Goal: Find specific page/section: Find specific page/section

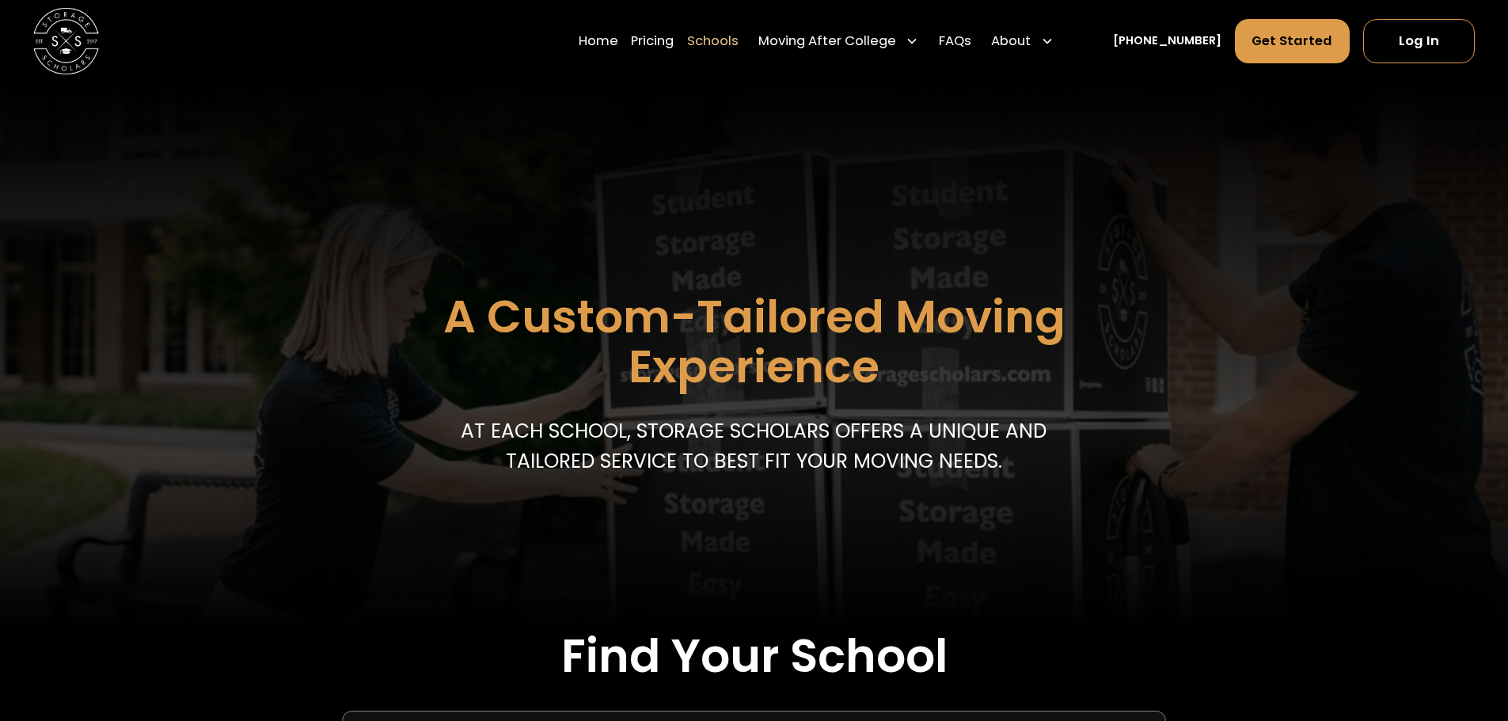
click at [674, 44] on link "Pricing" at bounding box center [652, 41] width 43 height 46
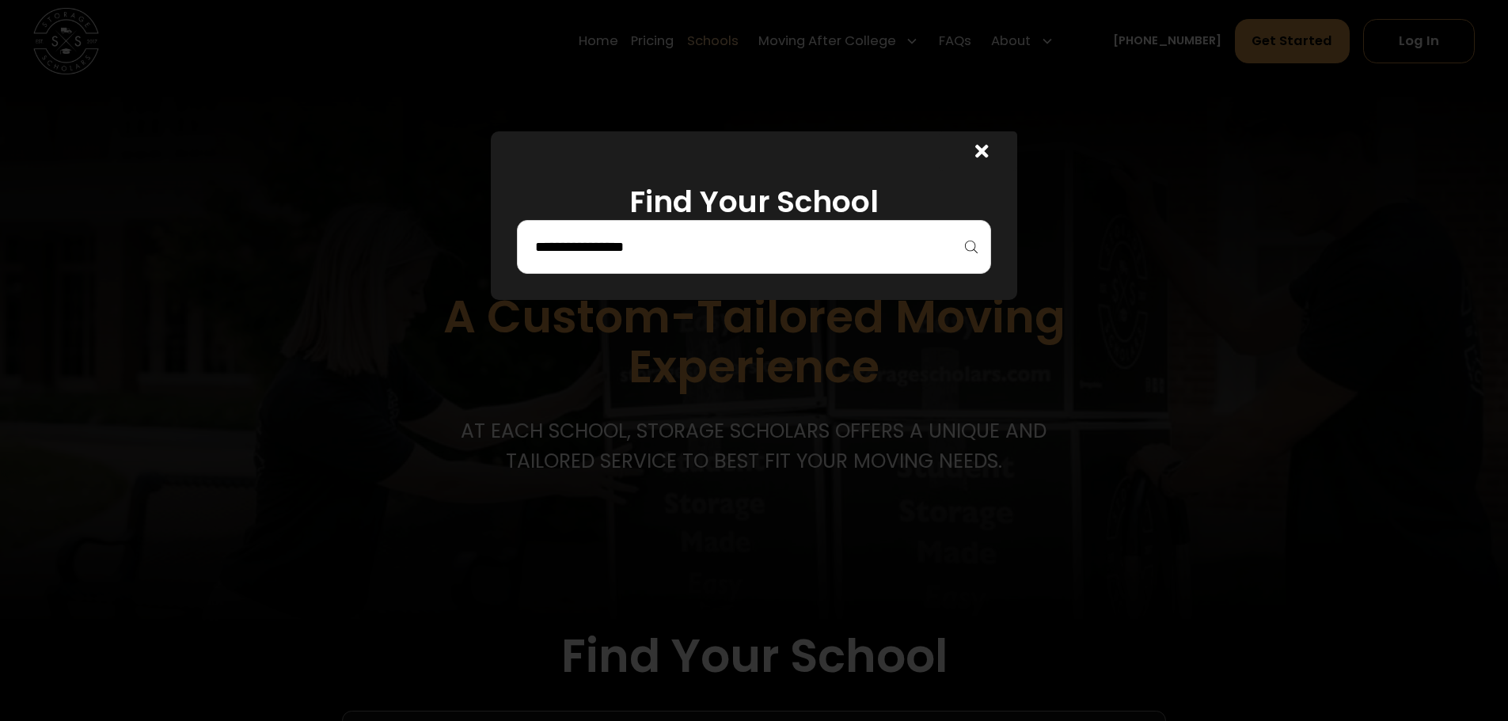
click at [989, 152] on icon at bounding box center [982, 151] width 13 height 19
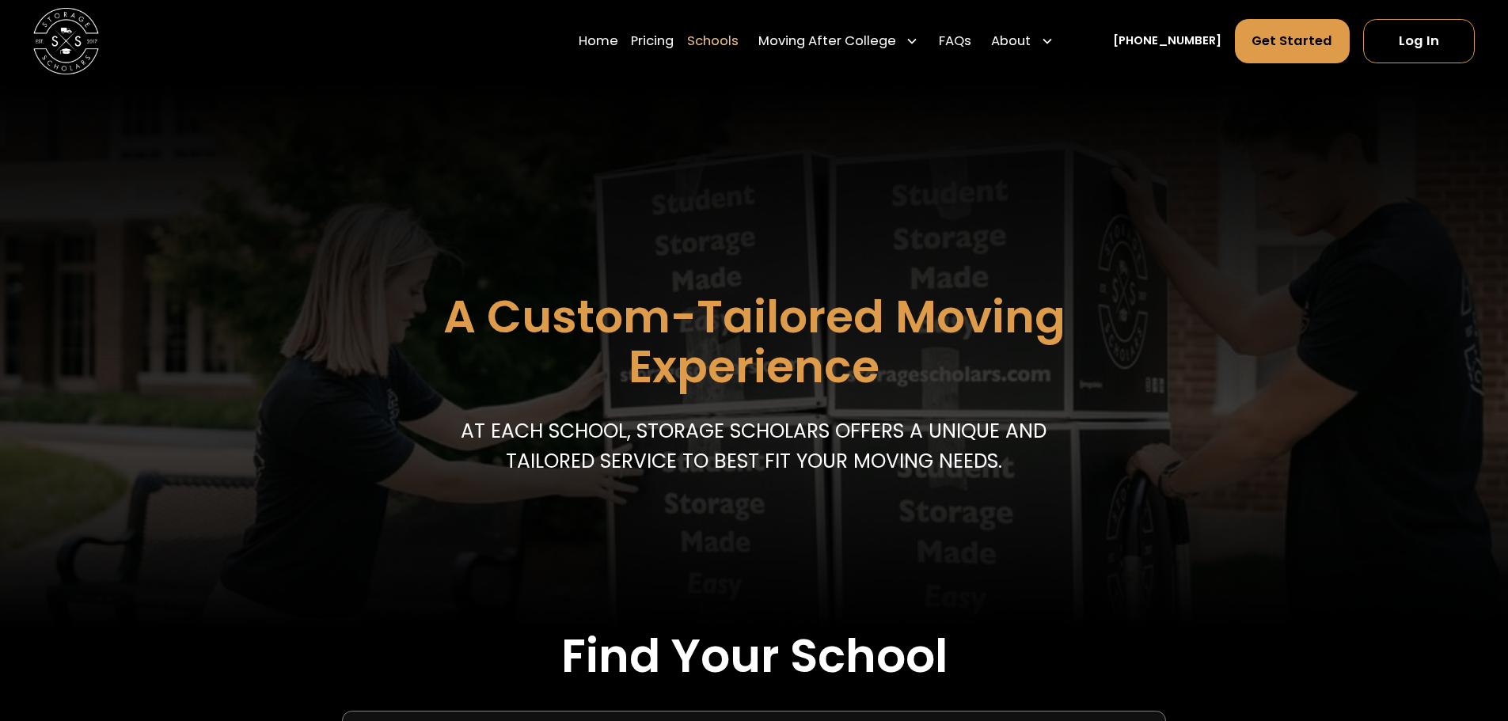
click at [618, 43] on link "Home" at bounding box center [599, 41] width 40 height 46
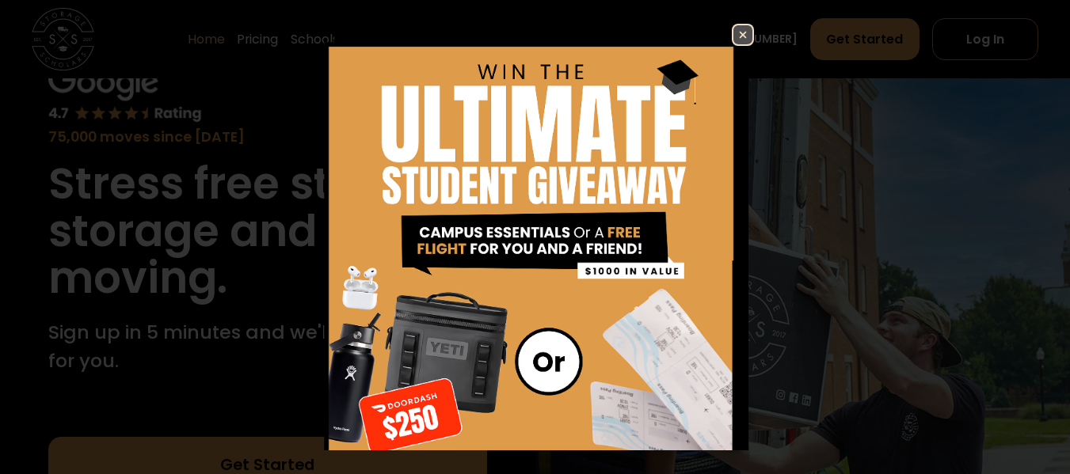
scroll to position [112, 0]
click at [733, 34] on img at bounding box center [742, 34] width 19 height 19
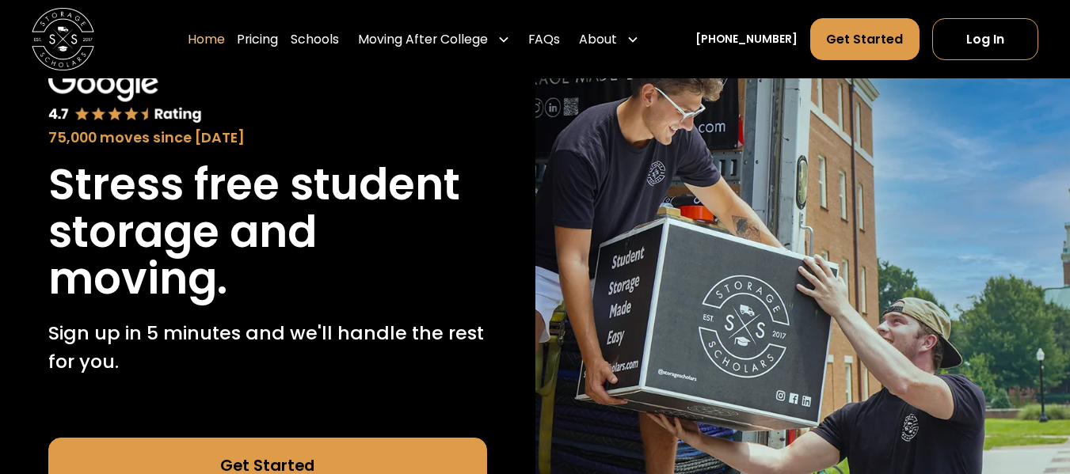
click at [329, 42] on link "Schools" at bounding box center [315, 39] width 48 height 44
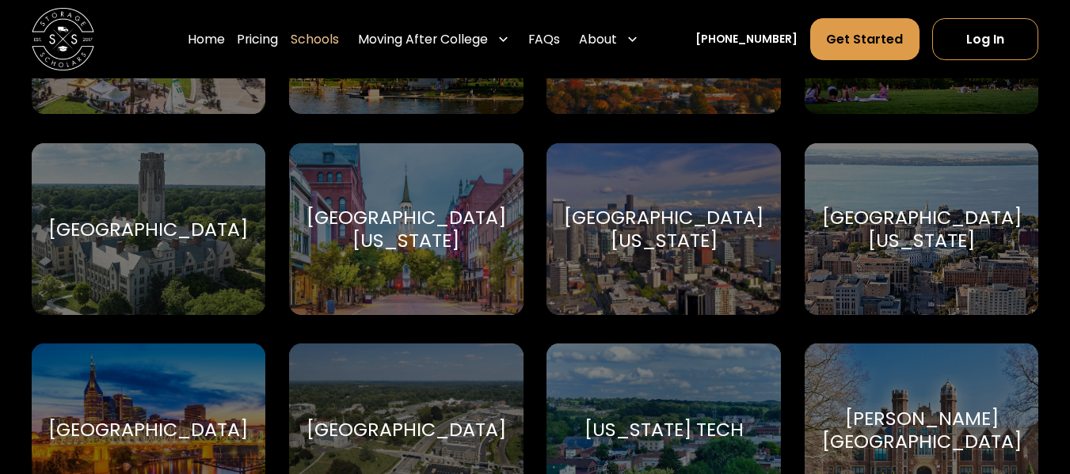
scroll to position [9081, 0]
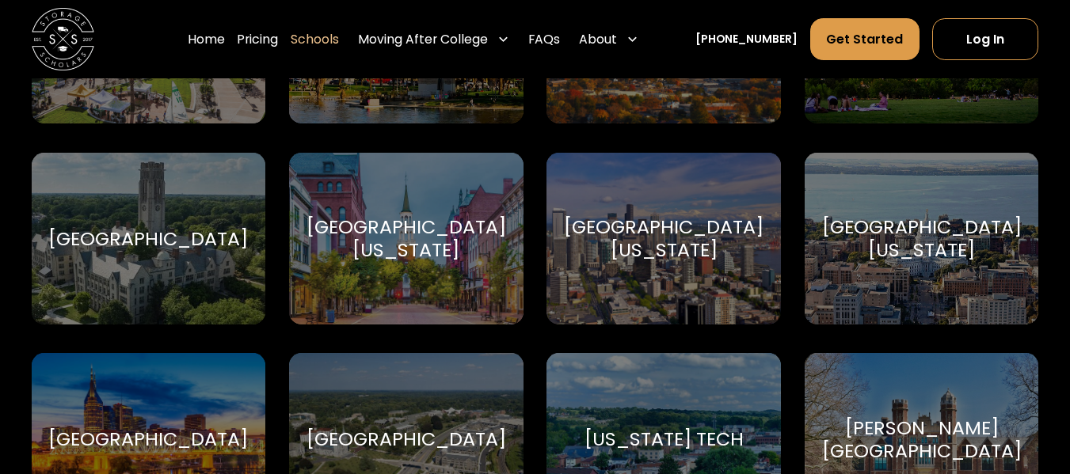
click at [902, 262] on div "University of Wisconsin-Madison" at bounding box center [922, 238] width 200 height 47
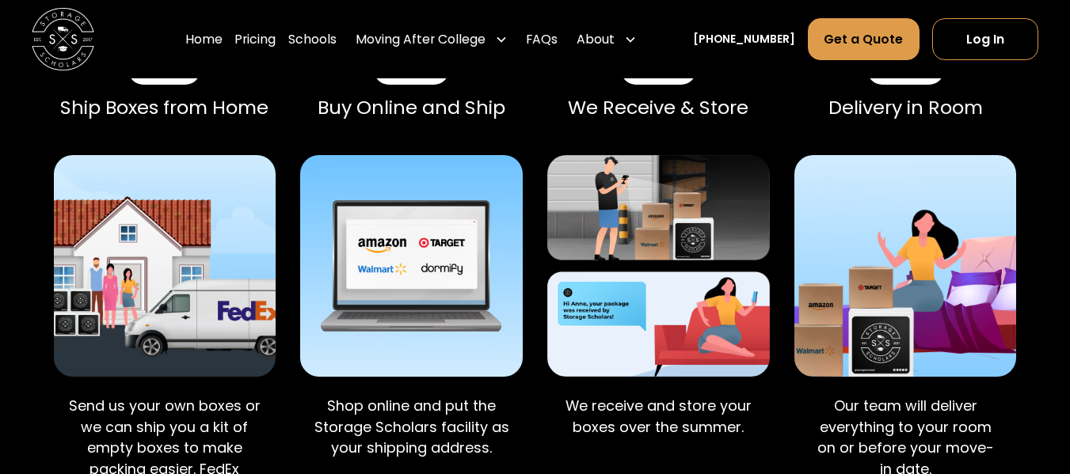
scroll to position [1058, 0]
